Goal: Information Seeking & Learning: Learn about a topic

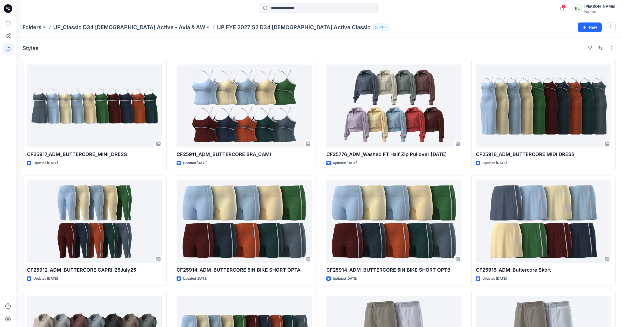
click at [480, 21] on div "Folders UP_Classic D34 [DEMOGRAPHIC_DATA] Active - Avia & AW UP FYE 2027 S2 D34…" at bounding box center [319, 27] width 606 height 20
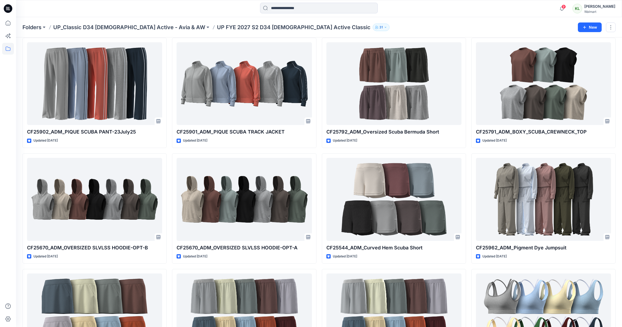
scroll to position [484, 0]
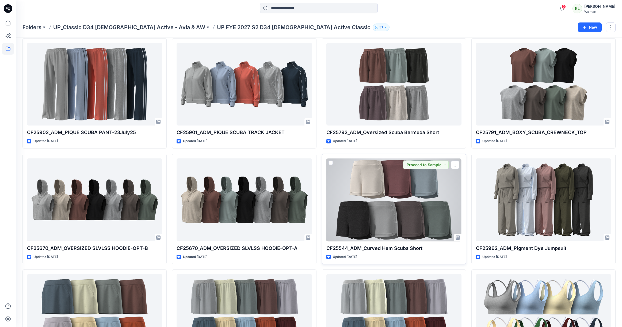
click at [424, 179] on div at bounding box center [394, 199] width 135 height 83
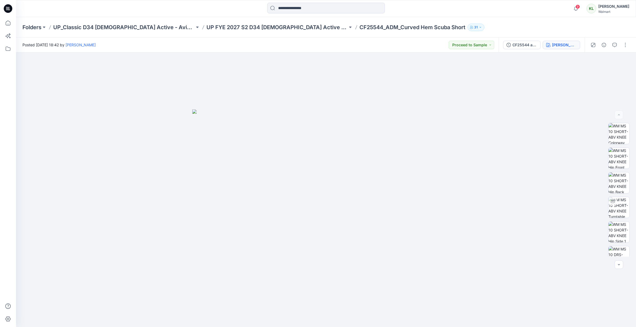
click at [570, 47] on div "[PERSON_NAME]" at bounding box center [564, 45] width 25 height 6
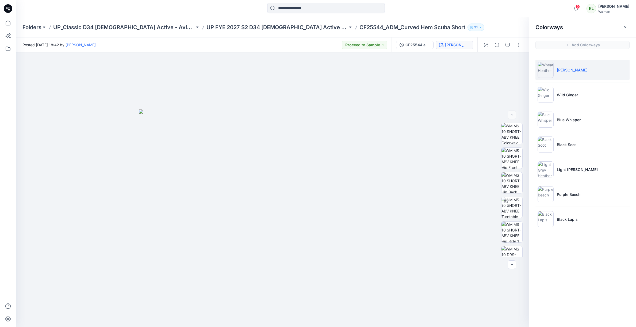
click at [567, 73] on li "[PERSON_NAME]" at bounding box center [583, 70] width 94 height 20
click at [509, 154] on img at bounding box center [512, 158] width 21 height 21
click at [511, 136] on img at bounding box center [512, 133] width 21 height 21
click at [507, 231] on img at bounding box center [512, 232] width 21 height 21
click at [514, 158] on img at bounding box center [512, 158] width 21 height 21
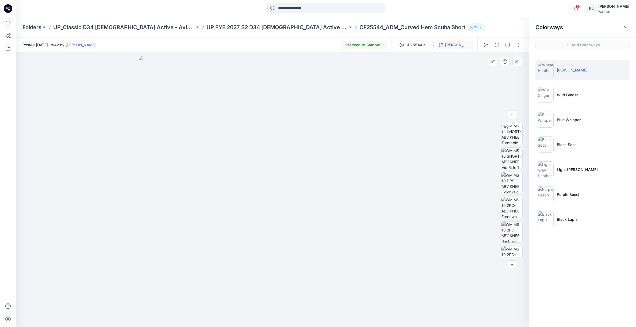
scroll to position [74, 0]
click at [513, 206] on img at bounding box center [512, 207] width 21 height 21
click at [513, 232] on img at bounding box center [512, 232] width 21 height 21
click at [516, 237] on img at bounding box center [512, 236] width 21 height 21
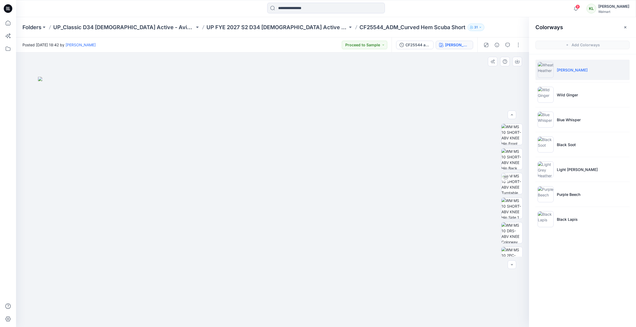
scroll to position [0, 0]
click at [516, 137] on img at bounding box center [512, 133] width 21 height 21
drag, startPoint x: 518, startPoint y: 62, endPoint x: 516, endPoint y: 74, distance: 11.7
click at [518, 63] on icon "button" at bounding box center [517, 61] width 4 height 4
click at [510, 160] on img at bounding box center [512, 158] width 21 height 21
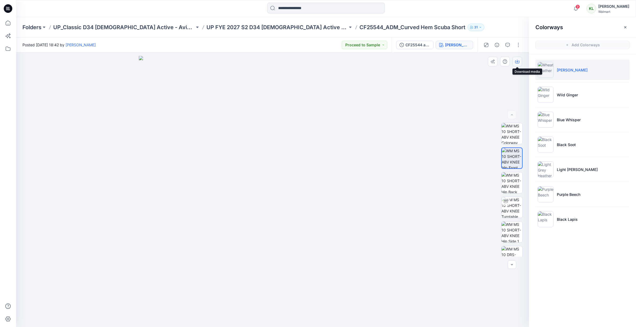
drag, startPoint x: 518, startPoint y: 63, endPoint x: 518, endPoint y: 66, distance: 2.7
click at [518, 63] on icon "button" at bounding box center [517, 61] width 4 height 3
click at [512, 183] on img at bounding box center [512, 182] width 21 height 21
drag, startPoint x: 519, startPoint y: 62, endPoint x: 516, endPoint y: 65, distance: 4.4
click at [519, 62] on icon "button" at bounding box center [517, 61] width 4 height 4
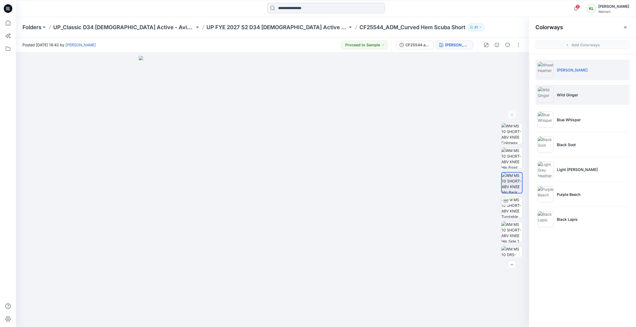
click at [575, 93] on p "Wild Ginger" at bounding box center [567, 95] width 21 height 6
click at [567, 97] on p "Wild Ginger" at bounding box center [567, 95] width 21 height 6
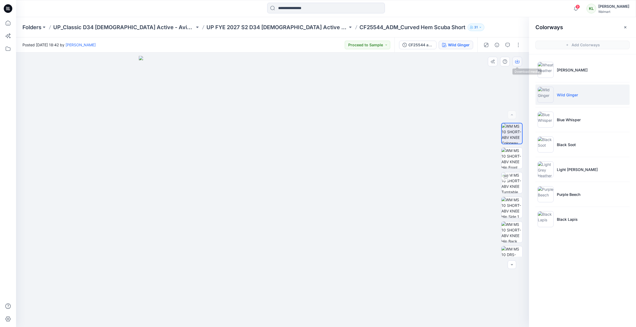
click at [519, 62] on icon "button" at bounding box center [517, 61] width 4 height 4
click at [513, 161] on img at bounding box center [512, 158] width 21 height 21
drag, startPoint x: 519, startPoint y: 61, endPoint x: 517, endPoint y: 68, distance: 6.9
click at [520, 61] on icon "button" at bounding box center [517, 61] width 4 height 3
click at [516, 231] on img at bounding box center [512, 232] width 21 height 21
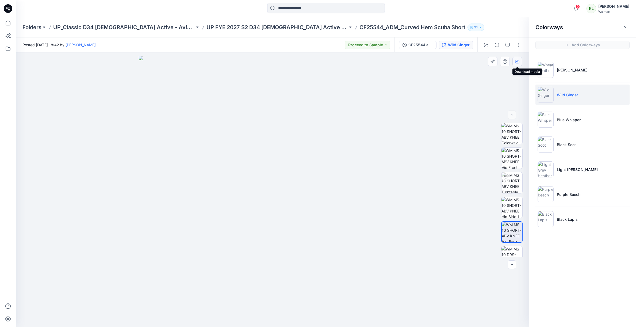
click at [517, 62] on icon "button" at bounding box center [517, 61] width 4 height 4
click at [567, 144] on p "Black Soot" at bounding box center [566, 145] width 19 height 6
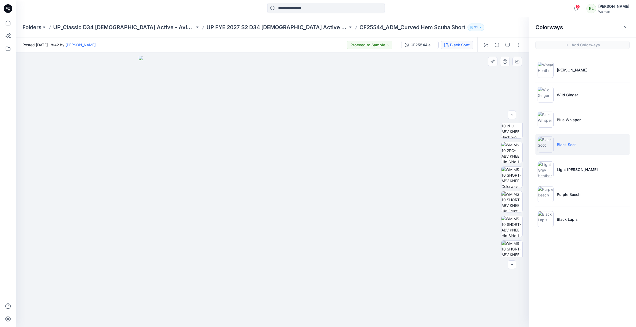
scroll to position [56, 0]
click at [510, 176] on img at bounding box center [512, 176] width 21 height 21
drag, startPoint x: 280, startPoint y: 199, endPoint x: 285, endPoint y: 205, distance: 8.2
click at [280, 199] on img at bounding box center [273, 191] width 268 height 271
click at [514, 202] on img at bounding box center [512, 201] width 21 height 21
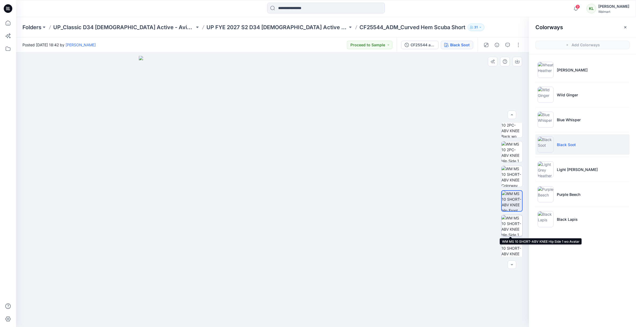
click at [512, 224] on img at bounding box center [512, 225] width 21 height 21
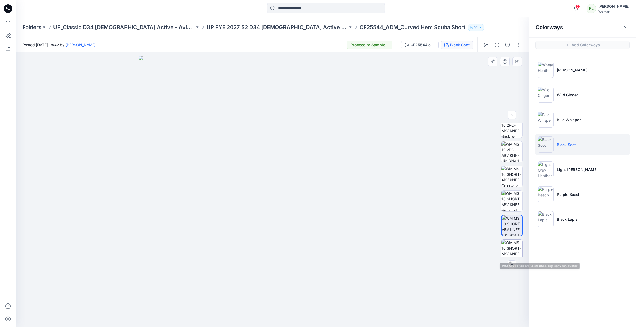
click at [510, 249] on img at bounding box center [512, 250] width 21 height 21
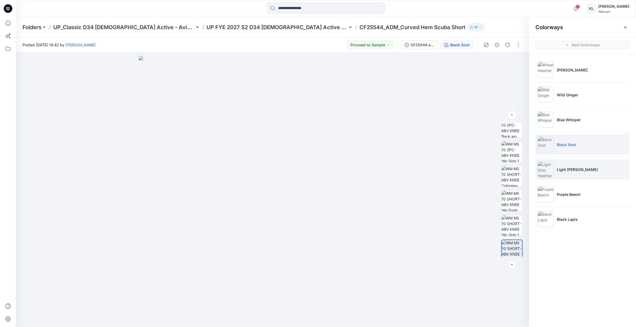
click at [574, 169] on p "Light [PERSON_NAME]" at bounding box center [577, 170] width 41 height 6
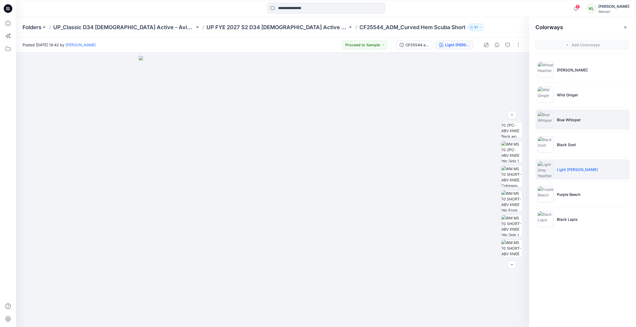
click at [573, 121] on p "Blue Whisper" at bounding box center [569, 120] width 24 height 6
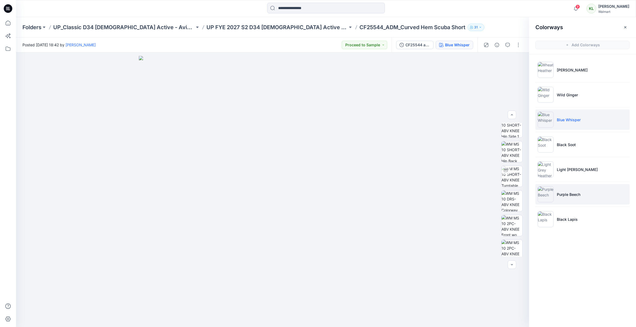
click at [567, 198] on li "Purple Beech" at bounding box center [583, 194] width 94 height 20
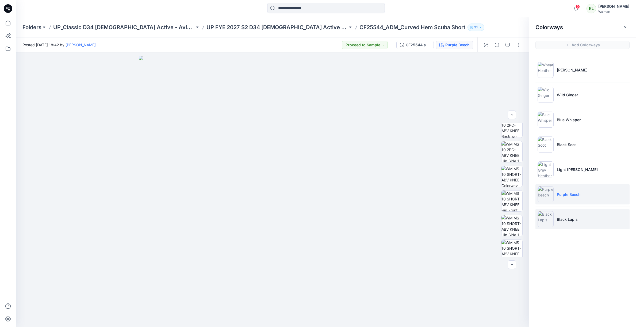
click at [567, 219] on p "Black Lapis" at bounding box center [567, 220] width 21 height 6
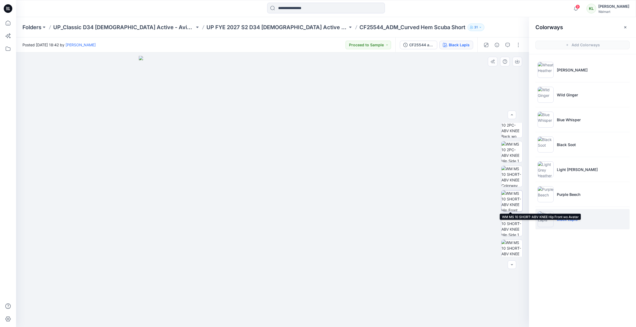
click at [516, 199] on img at bounding box center [512, 201] width 21 height 21
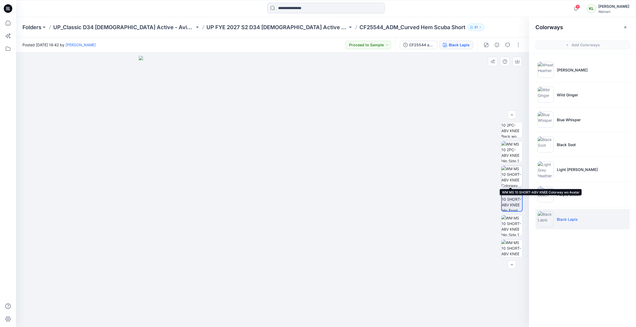
click at [515, 178] on img at bounding box center [512, 176] width 21 height 21
click at [518, 62] on icon "button" at bounding box center [517, 61] width 4 height 4
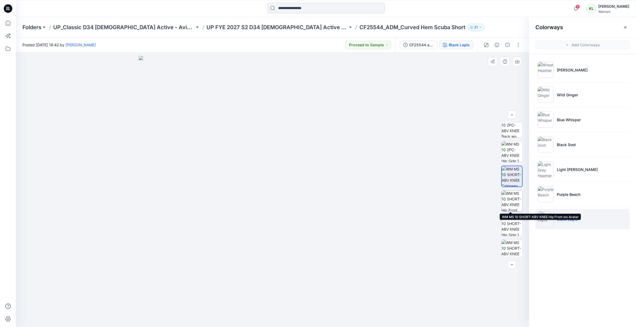
click at [513, 203] on img at bounding box center [512, 201] width 21 height 21
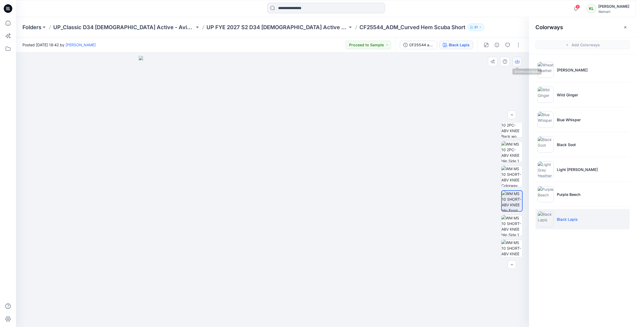
click at [520, 63] on icon "button" at bounding box center [517, 61] width 4 height 4
click at [510, 245] on img at bounding box center [512, 250] width 21 height 21
click at [518, 62] on icon "button" at bounding box center [517, 61] width 4 height 4
